Goal: Navigation & Orientation: Find specific page/section

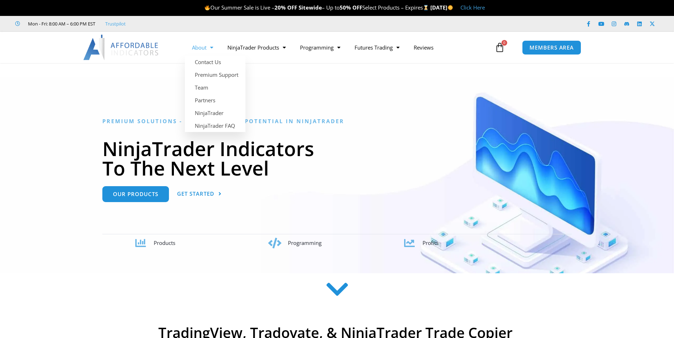
click at [199, 45] on link "About" at bounding box center [202, 47] width 35 height 16
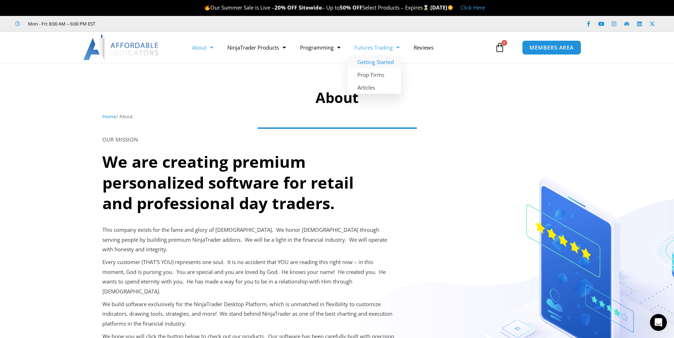
click at [382, 59] on link "Getting Started" at bounding box center [373, 62] width 53 height 13
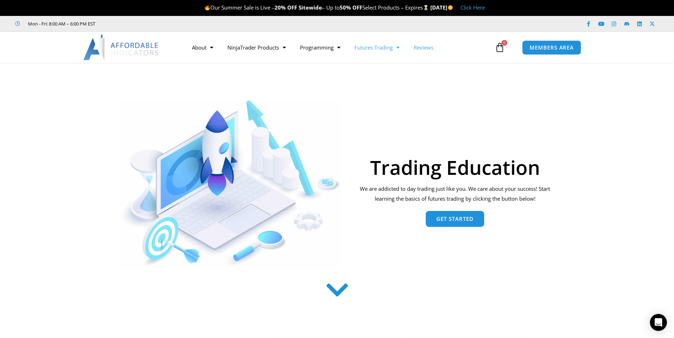
click at [429, 47] on link "Reviews" at bounding box center [424, 47] width 34 height 16
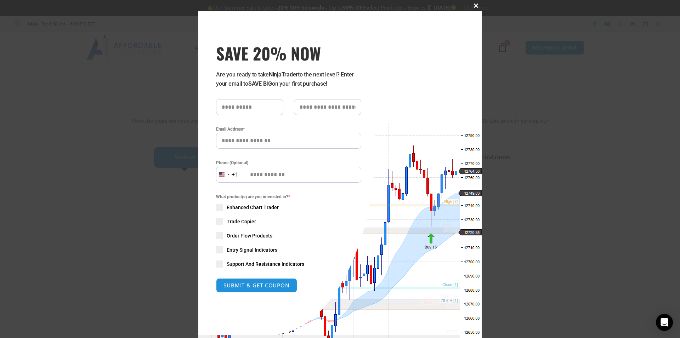
click at [475, 5] on span at bounding box center [475, 6] width 11 height 4
